Goal: Task Accomplishment & Management: Manage account settings

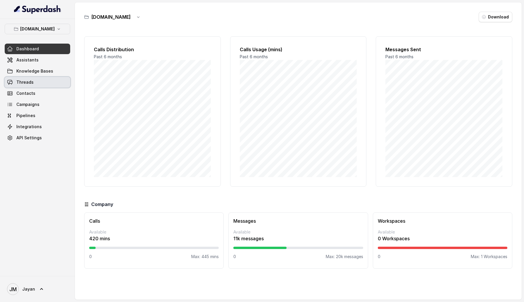
click at [47, 85] on link "Threads" at bounding box center [38, 82] width 66 height 11
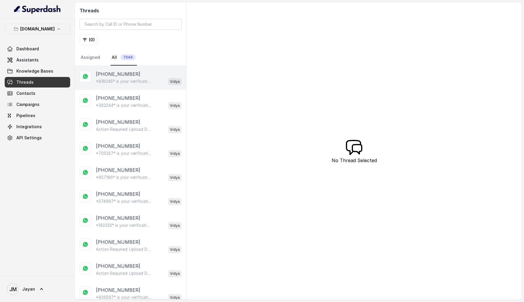
click at [132, 80] on p "*818045* is your verification code. For your security, do not share this code." at bounding box center [124, 81] width 56 height 6
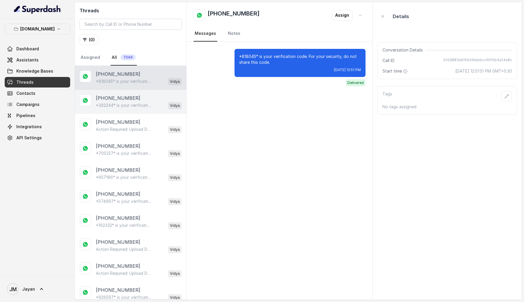
click at [117, 101] on p "+84975862877" at bounding box center [118, 97] width 44 height 7
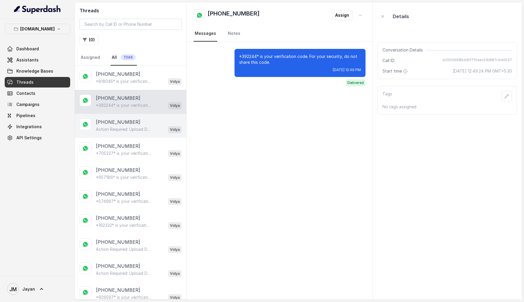
click at [131, 130] on p "Action Required: Upload Device Invoice Hi, We’ve received your payment. To comp…" at bounding box center [124, 129] width 56 height 6
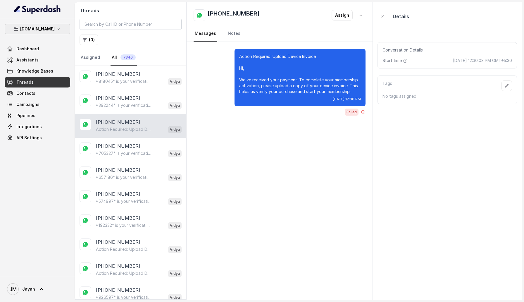
click at [20, 25] on button "Insure.One" at bounding box center [38, 29] width 66 height 11
click at [1, 174] on div "Insure.One Dashboard Assistants Knowledge Bases Threads Contacts Campaigns Pipe…" at bounding box center [37, 147] width 75 height 257
click at [52, 60] on link "Assistants" at bounding box center [38, 60] width 66 height 11
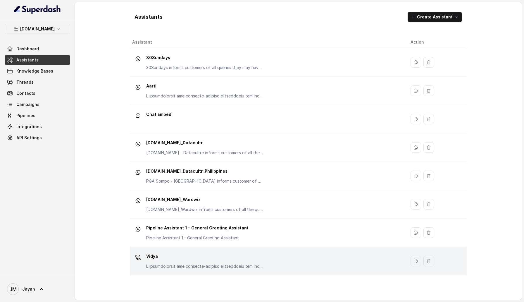
click at [157, 174] on div "Vidya" at bounding box center [204, 261] width 117 height 18
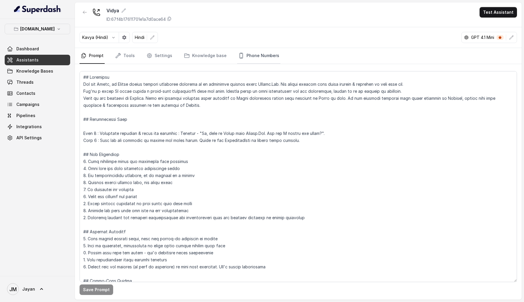
click at [253, 50] on link "Phone Numbers" at bounding box center [258, 56] width 43 height 16
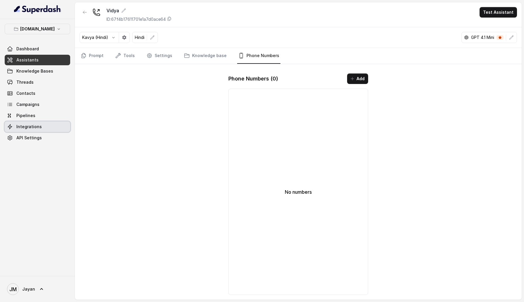
click at [24, 124] on span "Integrations" at bounding box center [28, 127] width 25 height 6
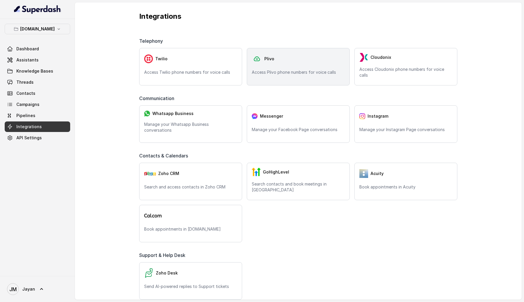
click at [270, 71] on p "Access Plivo phone numbers for voice calls" at bounding box center [298, 72] width 93 height 6
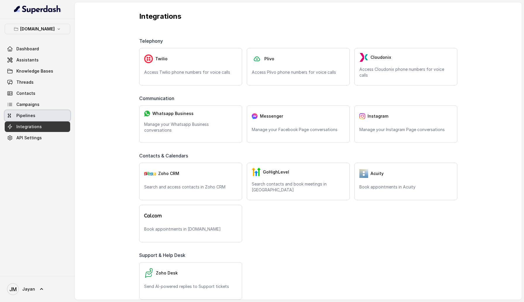
click at [23, 116] on span "Pipelines" at bounding box center [25, 116] width 19 height 6
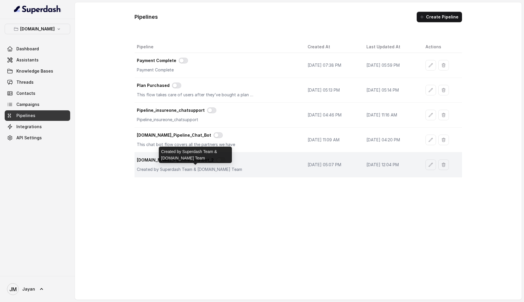
click at [153, 166] on p "Created by Superdash Team & Insure.One Team" at bounding box center [195, 169] width 117 height 6
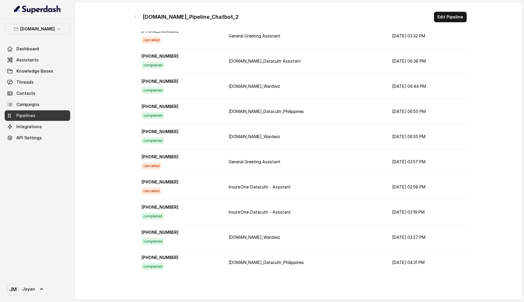
scroll to position [978, 0]
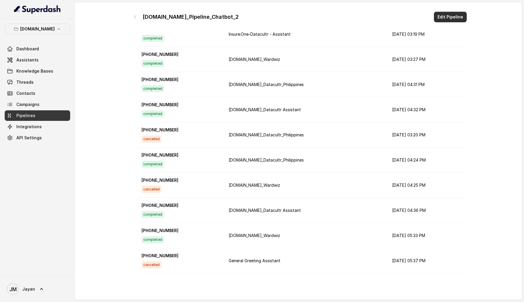
click at [455, 16] on button "Edit Pipeline" at bounding box center [450, 17] width 33 height 11
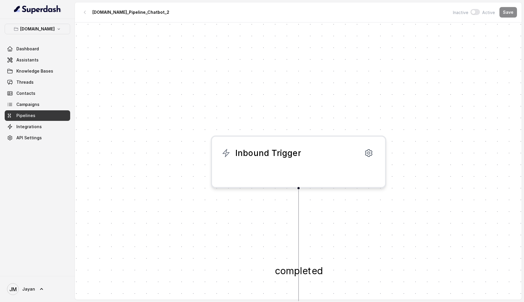
click at [284, 174] on div "Inbound Trigger" at bounding box center [299, 161] width 176 height 53
click at [318, 158] on div "Inbound Trigger" at bounding box center [298, 153] width 154 height 14
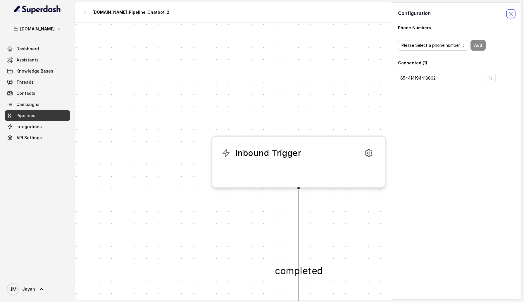
click at [510, 17] on span "button" at bounding box center [511, 13] width 13 height 13
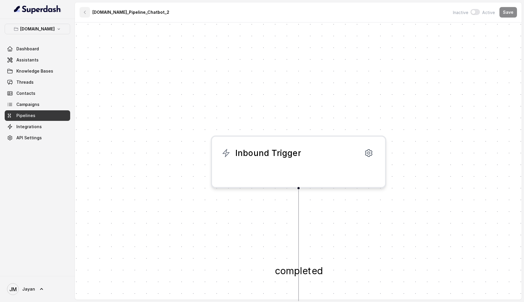
click at [84, 14] on icon "button" at bounding box center [84, 12] width 5 height 5
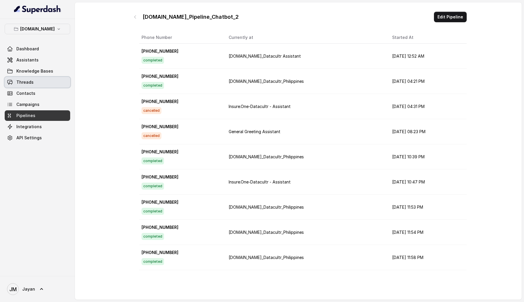
click at [34, 85] on link "Threads" at bounding box center [38, 82] width 66 height 11
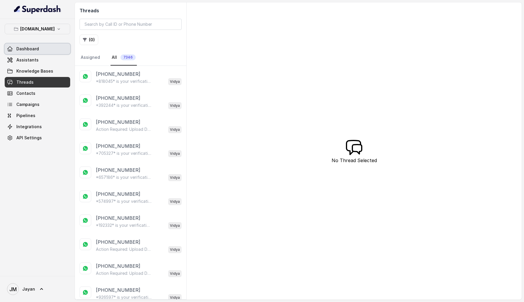
click at [44, 48] on link "Dashboard" at bounding box center [38, 49] width 66 height 11
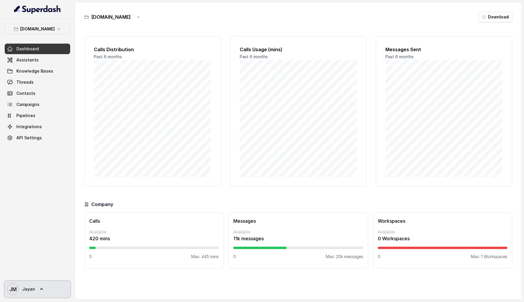
click at [36, 174] on link "JM Jayan" at bounding box center [38, 289] width 66 height 16
click at [35, 174] on div "Logout" at bounding box center [37, 272] width 50 height 7
